Goal: Task Accomplishment & Management: Complete application form

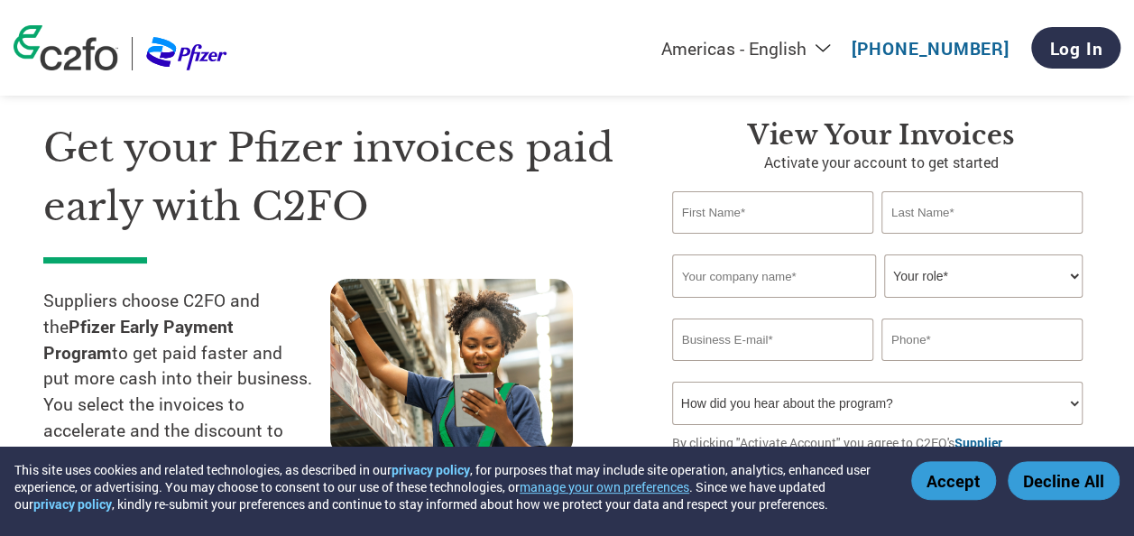
scroll to position [90, 0]
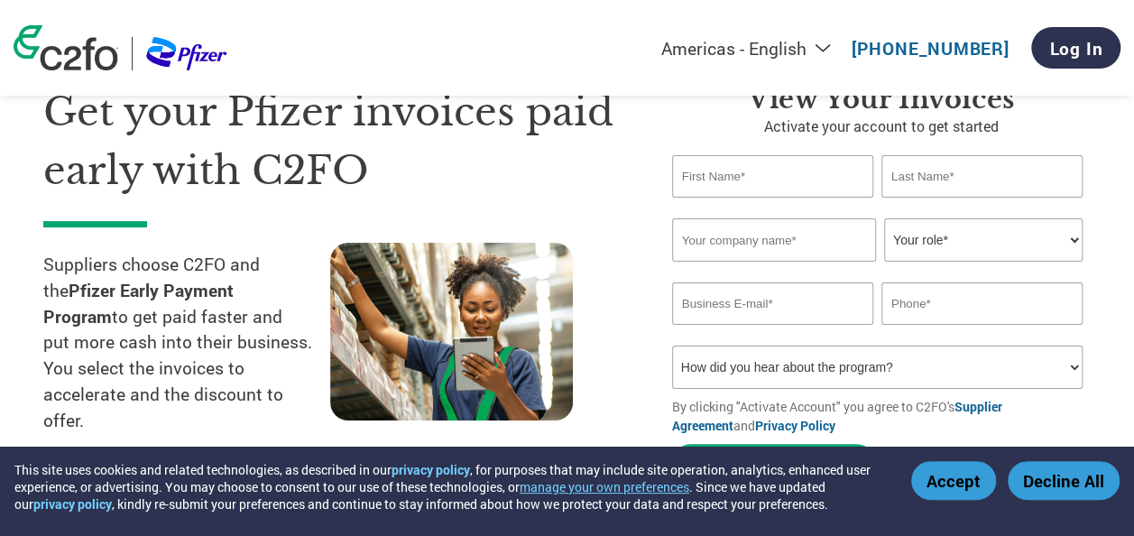
click at [774, 182] on input "text" at bounding box center [772, 176] width 201 height 42
type input "[PERSON_NAME]"
type input "SGD Pharma India Private Limited"
type input "[PERSON_NAME][EMAIL_ADDRESS][DOMAIN_NAME]"
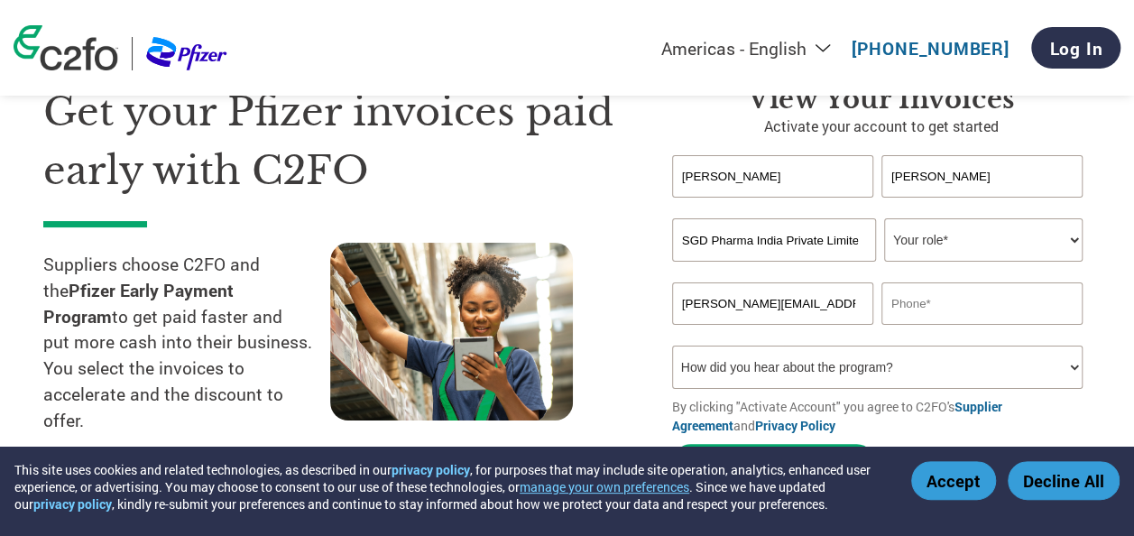
type input "07337244457"
click at [1069, 236] on select "Your role* CFO Controller Credit Manager Finance Director Treasurer CEO Preside…" at bounding box center [983, 239] width 199 height 43
select select "OTHER"
click at [884, 219] on select "Your role* CFO Controller Credit Manager Finance Director Treasurer CEO Preside…" at bounding box center [983, 239] width 199 height 43
click at [1074, 238] on select "Your role* CFO Controller Credit Manager Finance Director Treasurer CEO Preside…" at bounding box center [983, 239] width 199 height 43
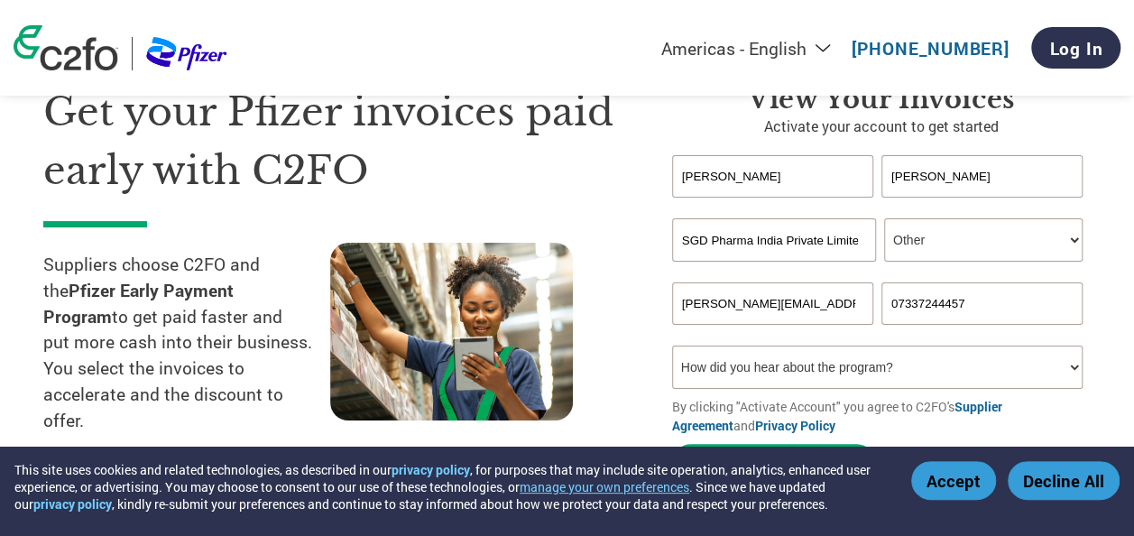
click at [884, 219] on select "Your role* CFO Controller Credit Manager Finance Director Treasurer CEO Preside…" at bounding box center [983, 239] width 199 height 43
click at [1069, 236] on select "Your role* CFO Controller Credit Manager Finance Director Treasurer CEO Preside…" at bounding box center [983, 239] width 199 height 43
click at [1123, 224] on section "Get your Pfizer invoices paid early with C2FO Suppliers choose C2FO and the Pfi…" at bounding box center [567, 265] width 1134 height 566
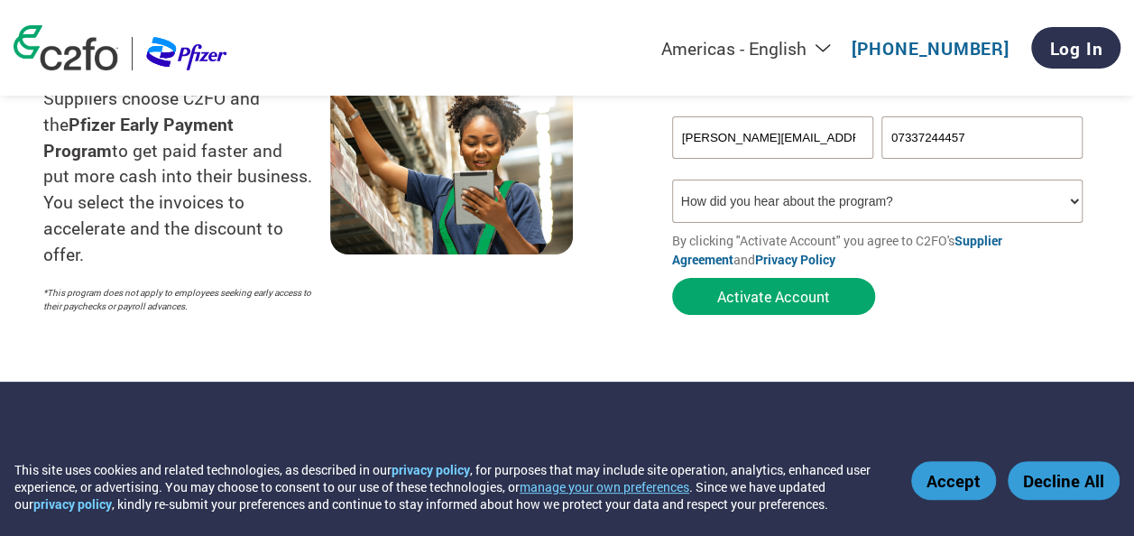
scroll to position [271, 0]
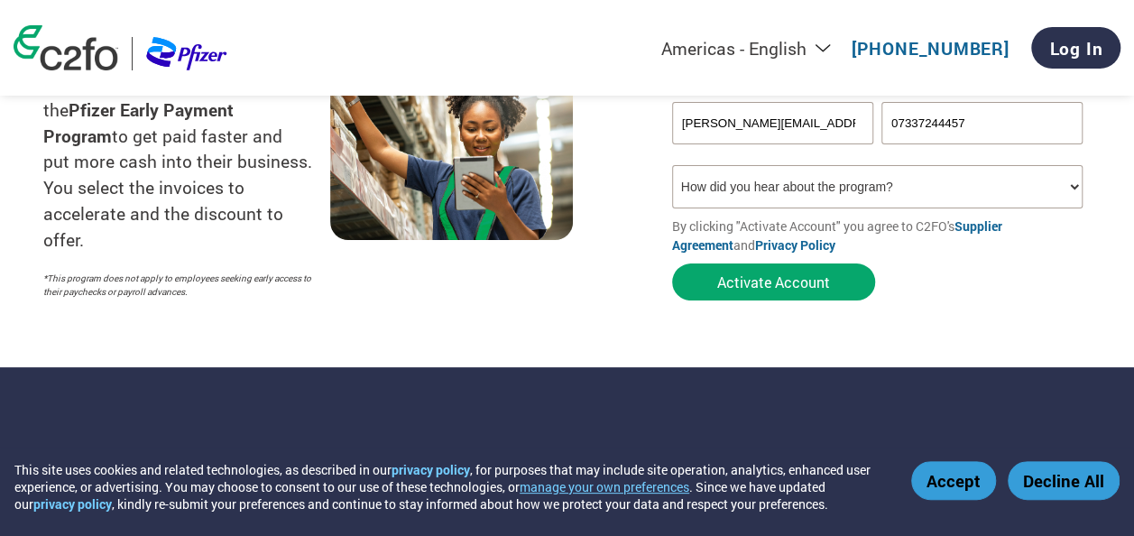
click at [1064, 193] on select "How did you hear about the program? Received a letter Email Social Media Online…" at bounding box center [877, 186] width 411 height 43
select select "Email"
click at [672, 168] on select "How did you hear about the program? Received a letter Email Social Media Online…" at bounding box center [877, 186] width 411 height 43
click at [976, 484] on button "Accept" at bounding box center [954, 480] width 85 height 39
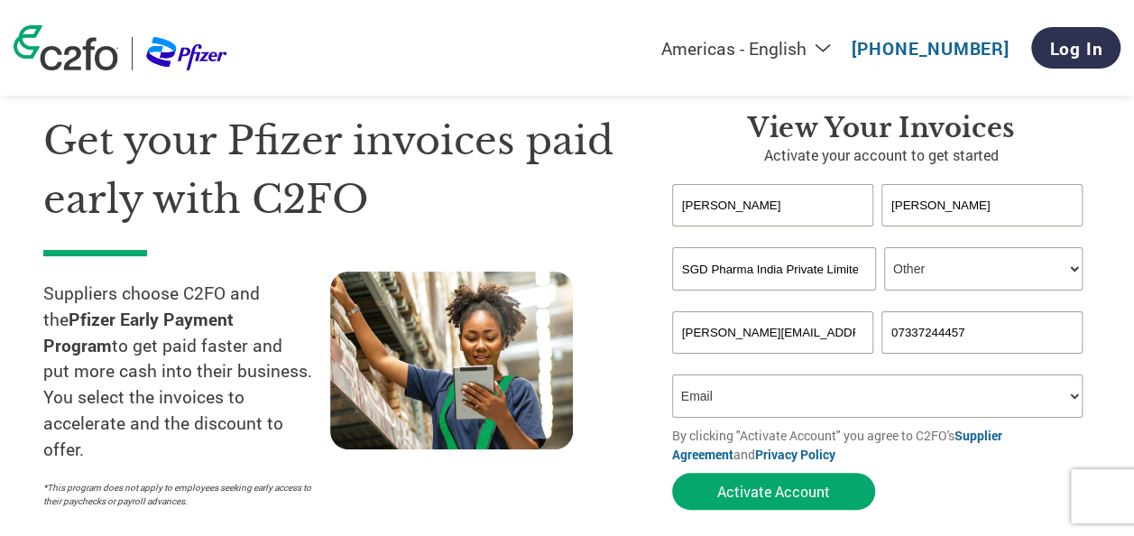
scroll to position [90, 0]
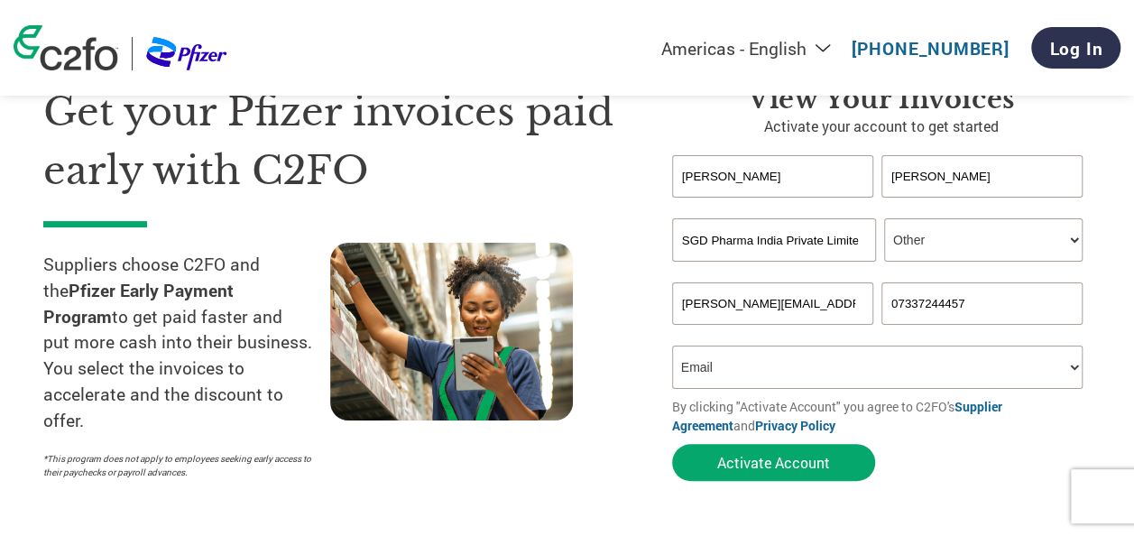
click at [1076, 242] on select "Your role* CFO Controller Credit Manager Finance Director Treasurer CEO Preside…" at bounding box center [983, 239] width 199 height 43
click at [884, 219] on select "Your role* CFO Controller Credit Manager Finance Director Treasurer CEO Preside…" at bounding box center [983, 239] width 199 height 43
click at [1131, 245] on section "Get your Pfizer invoices paid early with C2FO Suppliers choose C2FO and the Pfi…" at bounding box center [567, 265] width 1134 height 566
click at [1073, 243] on select "Your role* CFO Controller Credit Manager Finance Director Treasurer CEO Preside…" at bounding box center [983, 239] width 199 height 43
click at [884, 219] on select "Your role* CFO Controller Credit Manager Finance Director Treasurer CEO Preside…" at bounding box center [983, 239] width 199 height 43
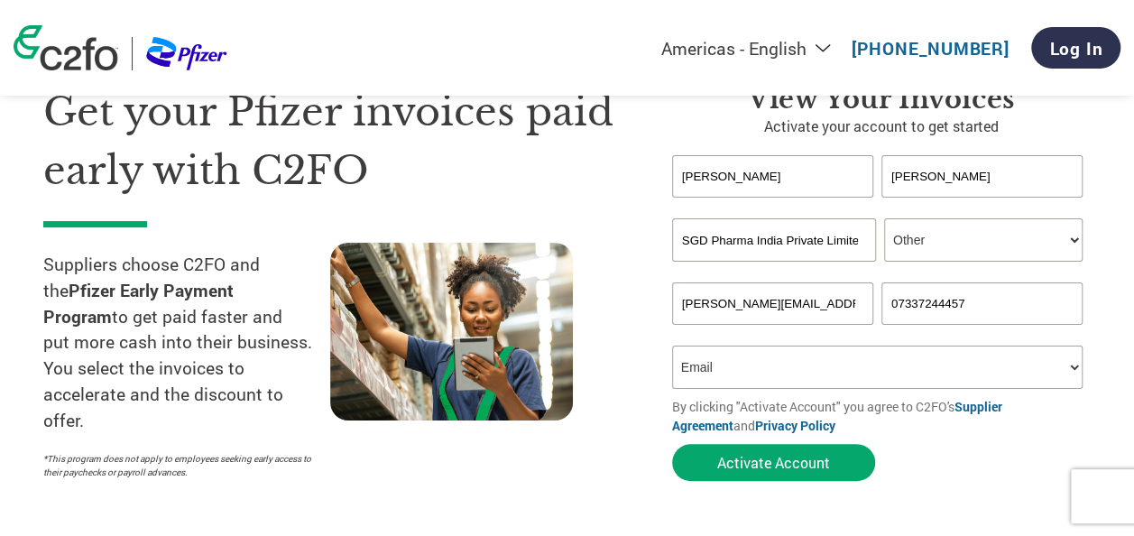
click at [1120, 269] on section "Get your Pfizer invoices paid early with C2FO Suppliers choose C2FO and the Pfi…" at bounding box center [567, 265] width 1134 height 566
click at [1070, 244] on select "Your role* CFO Controller Credit Manager Finance Director Treasurer CEO Preside…" at bounding box center [983, 239] width 199 height 43
click at [884, 219] on select "Your role* CFO Controller Credit Manager Finance Director Treasurer CEO Preside…" at bounding box center [983, 239] width 199 height 43
click at [1073, 242] on select "Your role* CFO Controller Credit Manager Finance Director Treasurer CEO Preside…" at bounding box center [983, 239] width 199 height 43
select select "OTHER"
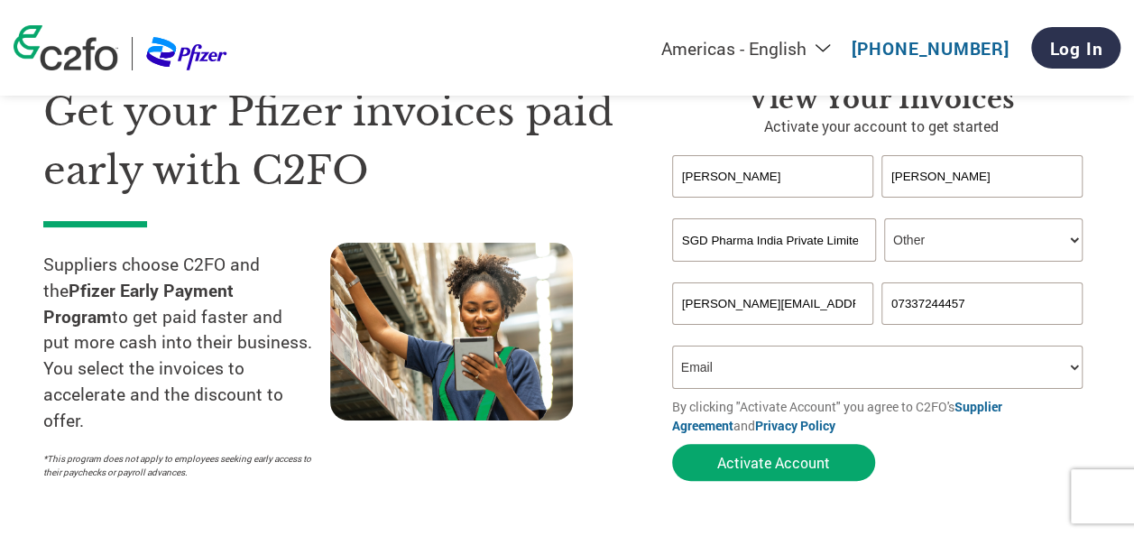
click at [884, 219] on select "Your role* CFO Controller Credit Manager Finance Director Treasurer CEO Preside…" at bounding box center [983, 239] width 199 height 43
click at [986, 460] on form "[PERSON_NAME] [PERSON_NAME] Invalid first name or first name is too long Invali…" at bounding box center [881, 322] width 419 height 335
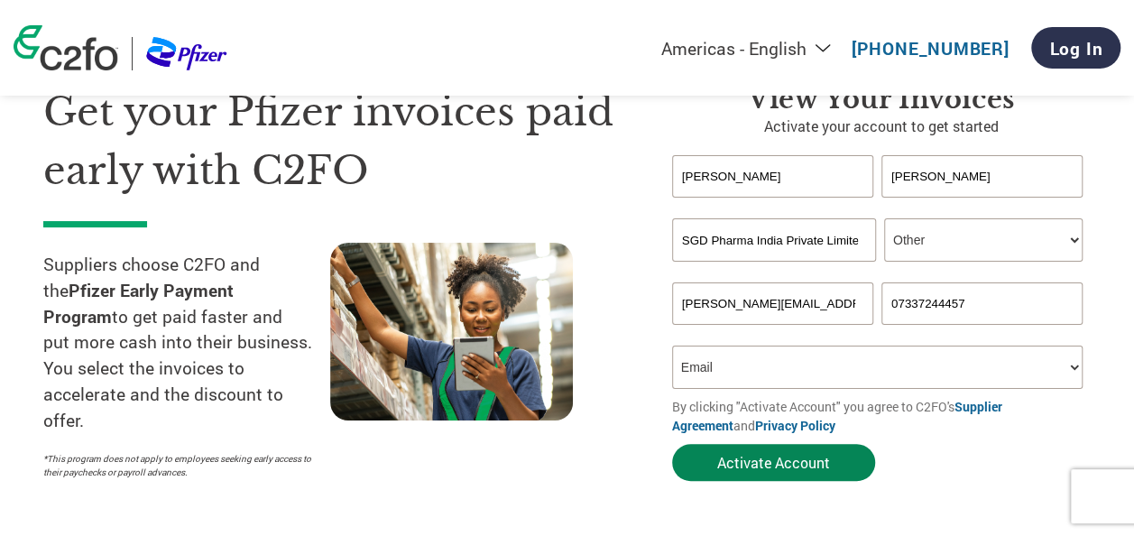
click at [781, 469] on button "Activate Account" at bounding box center [773, 462] width 203 height 37
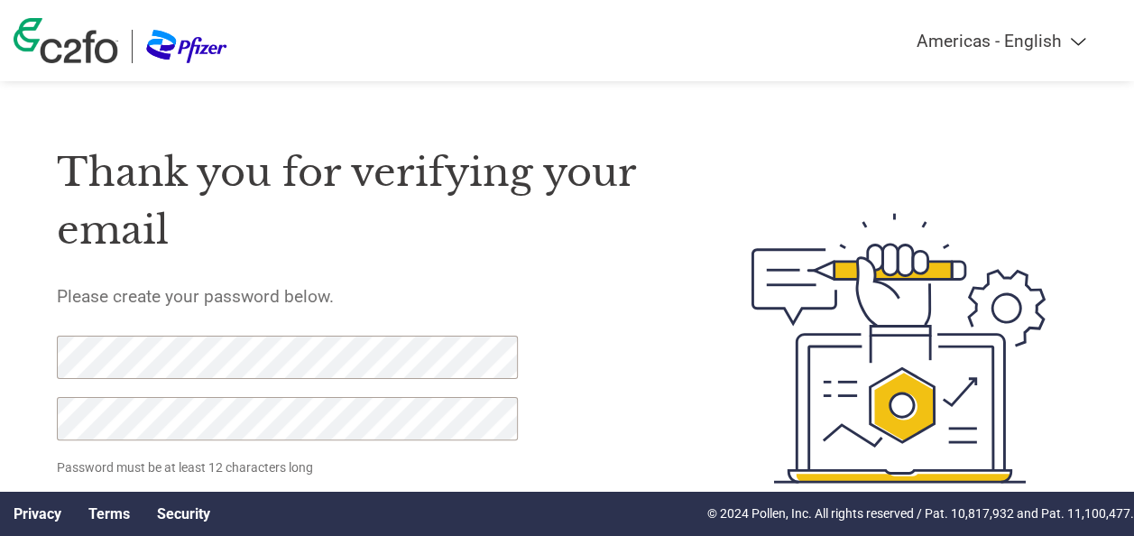
scroll to position [88, 0]
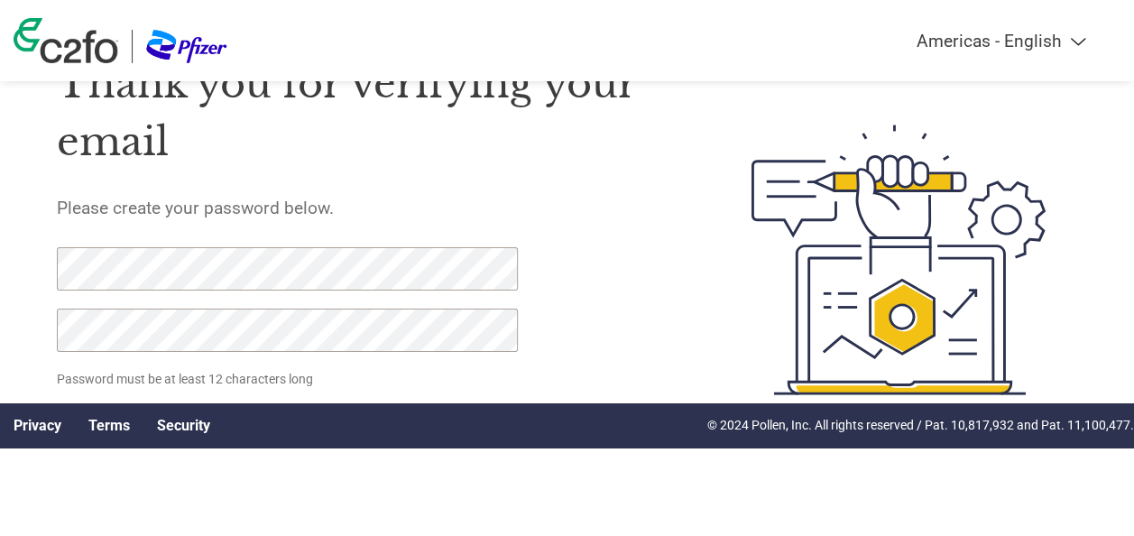
click at [562, 264] on div "Thank you for verifying your email Please create your password below. Password …" at bounding box center [363, 260] width 613 height 462
click at [639, 292] on div "Thank you for verifying your email Please create your password below. Password …" at bounding box center [363, 260] width 613 height 462
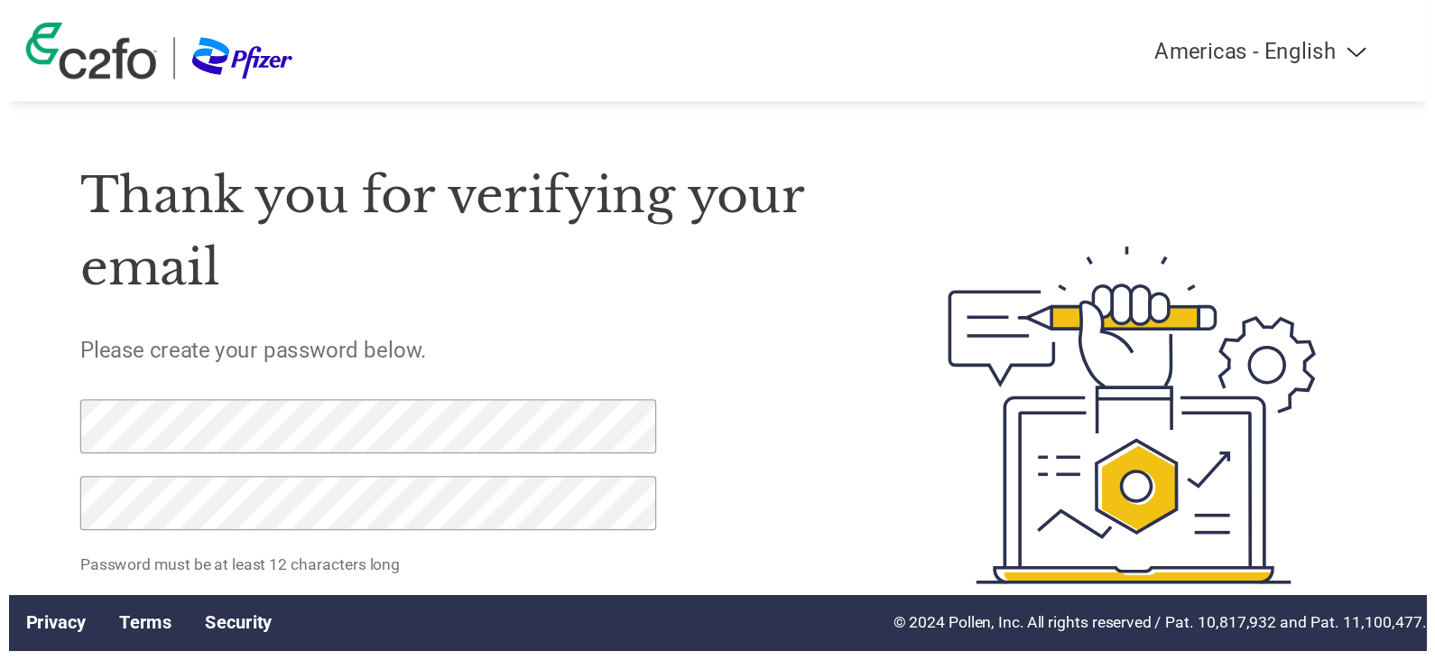
scroll to position [0, 0]
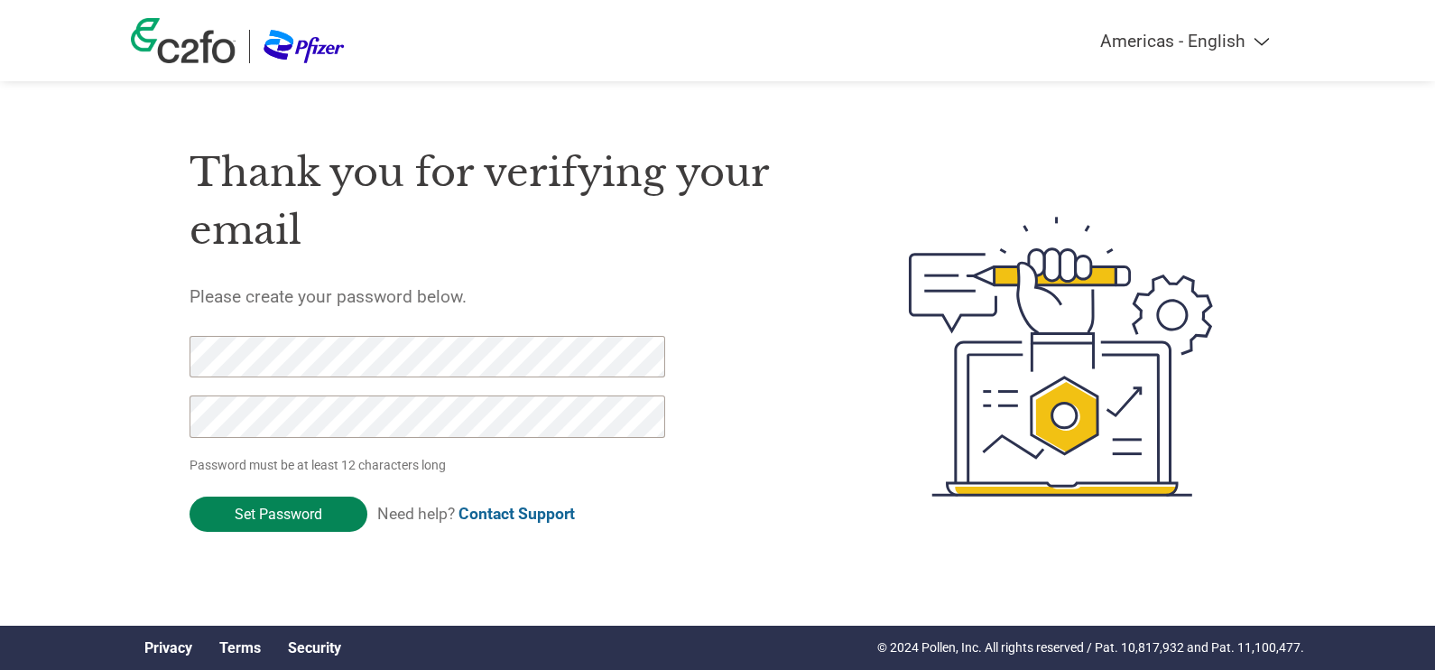
click at [306, 515] on input "Set Password" at bounding box center [279, 513] width 178 height 35
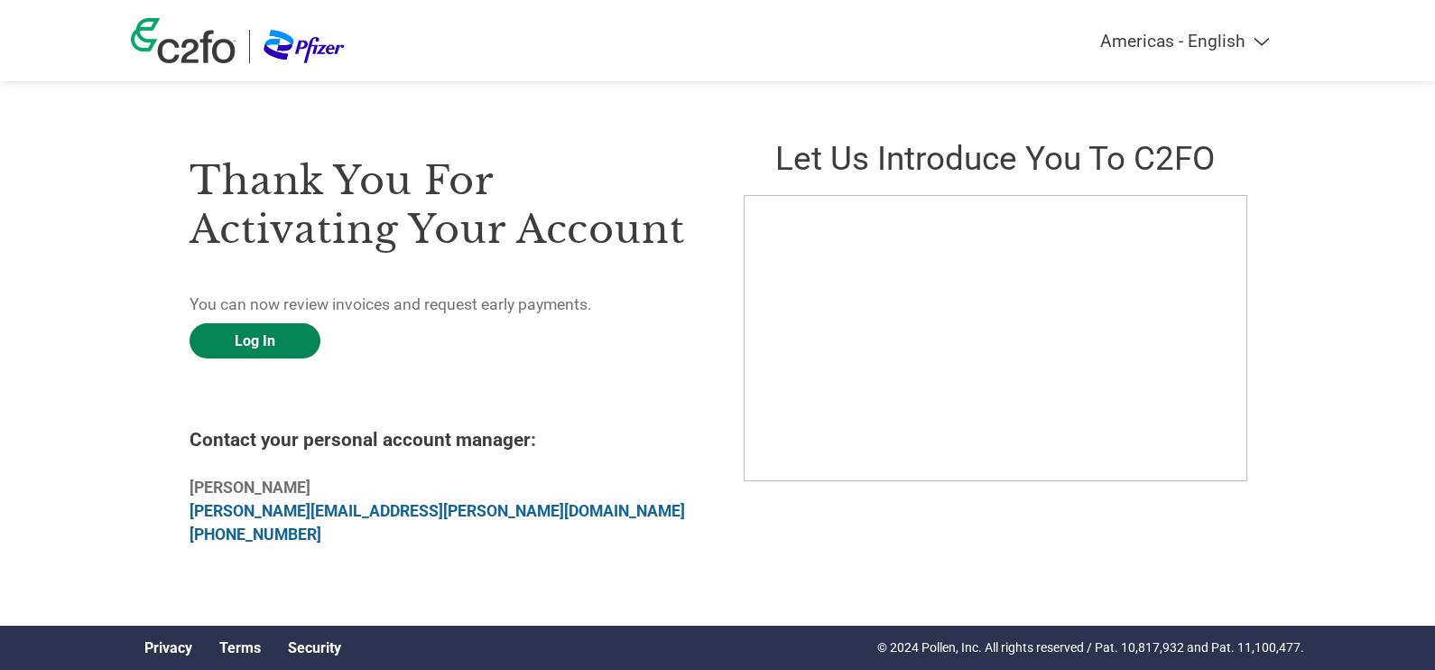
click at [289, 341] on link "Log In" at bounding box center [255, 340] width 131 height 35
